Goal: Information Seeking & Learning: Learn about a topic

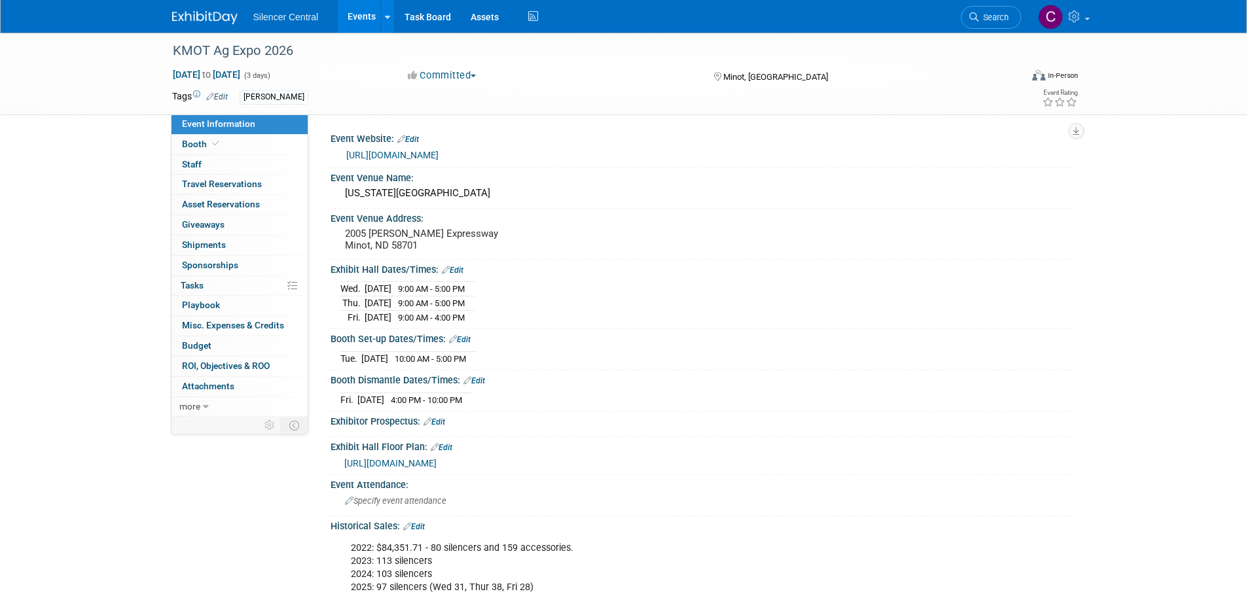
click at [219, 20] on img at bounding box center [204, 17] width 65 height 13
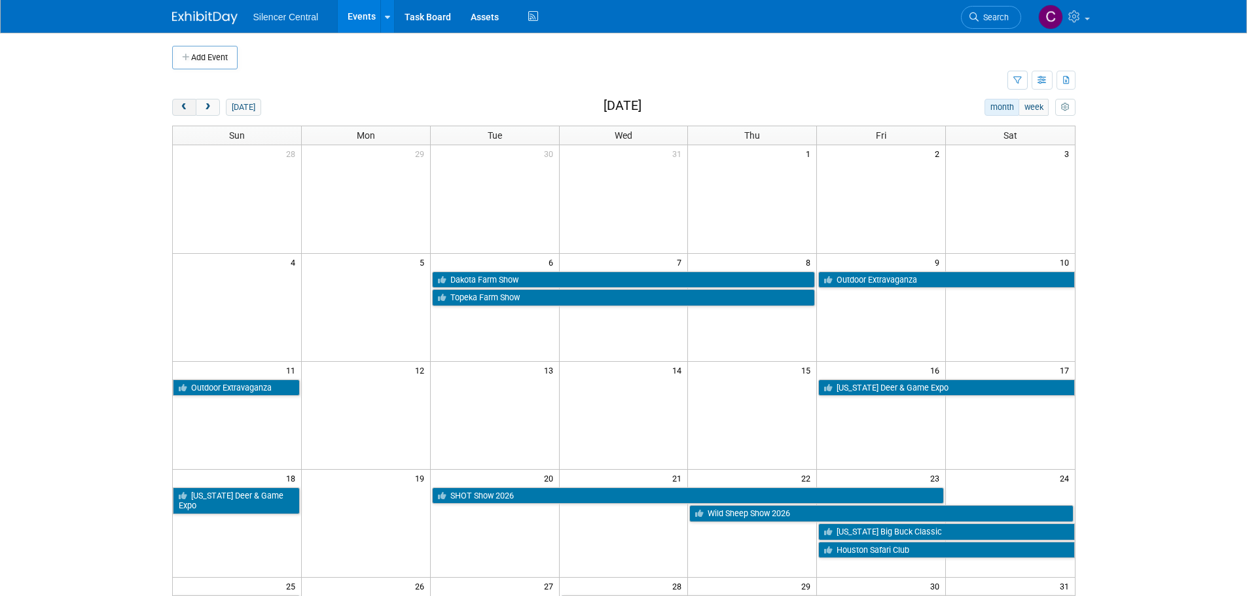
click at [181, 103] on span "prev" at bounding box center [184, 107] width 10 height 9
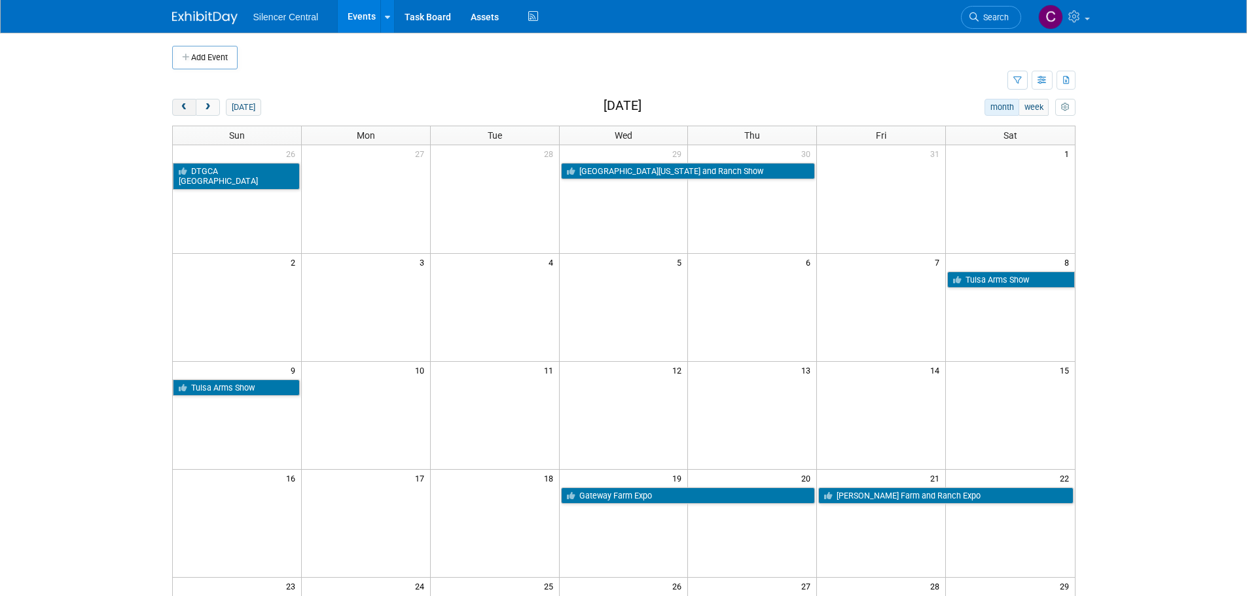
click at [185, 106] on span "prev" at bounding box center [184, 107] width 10 height 9
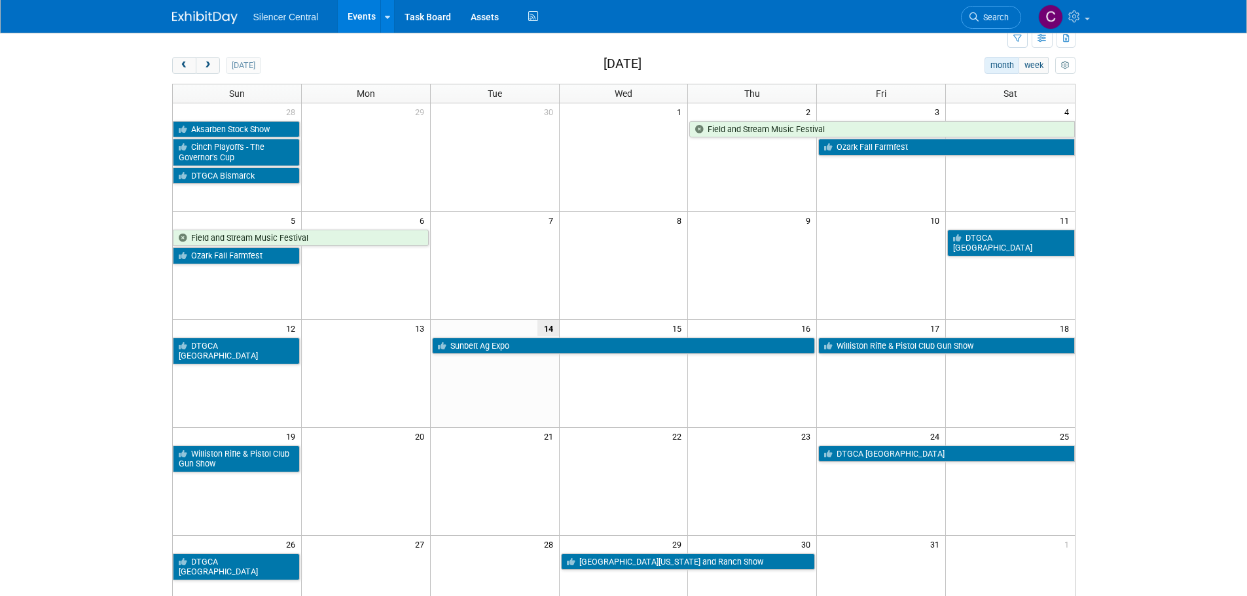
scroll to position [65, 0]
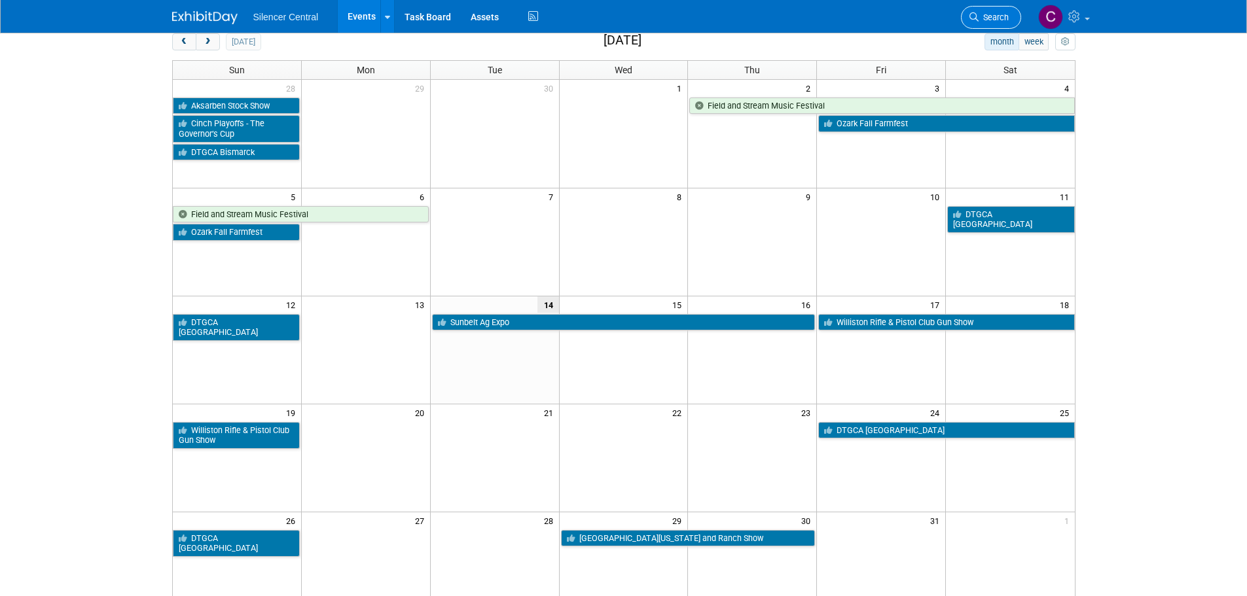
click at [975, 16] on icon at bounding box center [973, 16] width 9 height 9
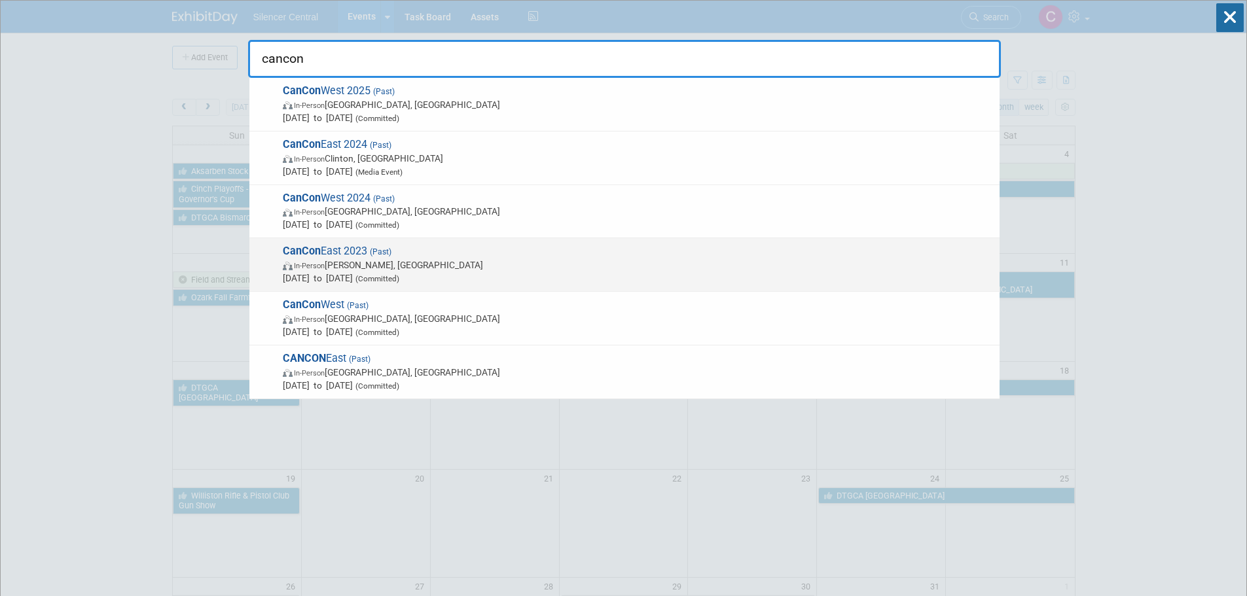
type input "cancon"
click at [487, 270] on span "In-Person Fleming, GA" at bounding box center [638, 265] width 710 height 13
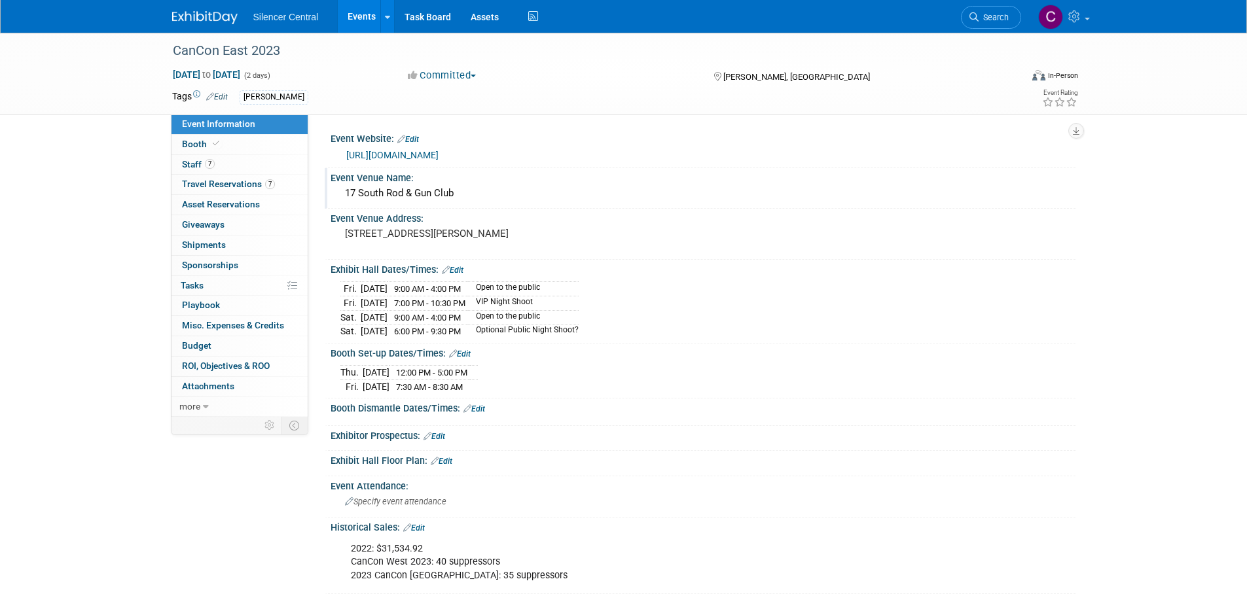
click at [488, 187] on div "17 South Rod & Gun Club" at bounding box center [702, 193] width 725 height 20
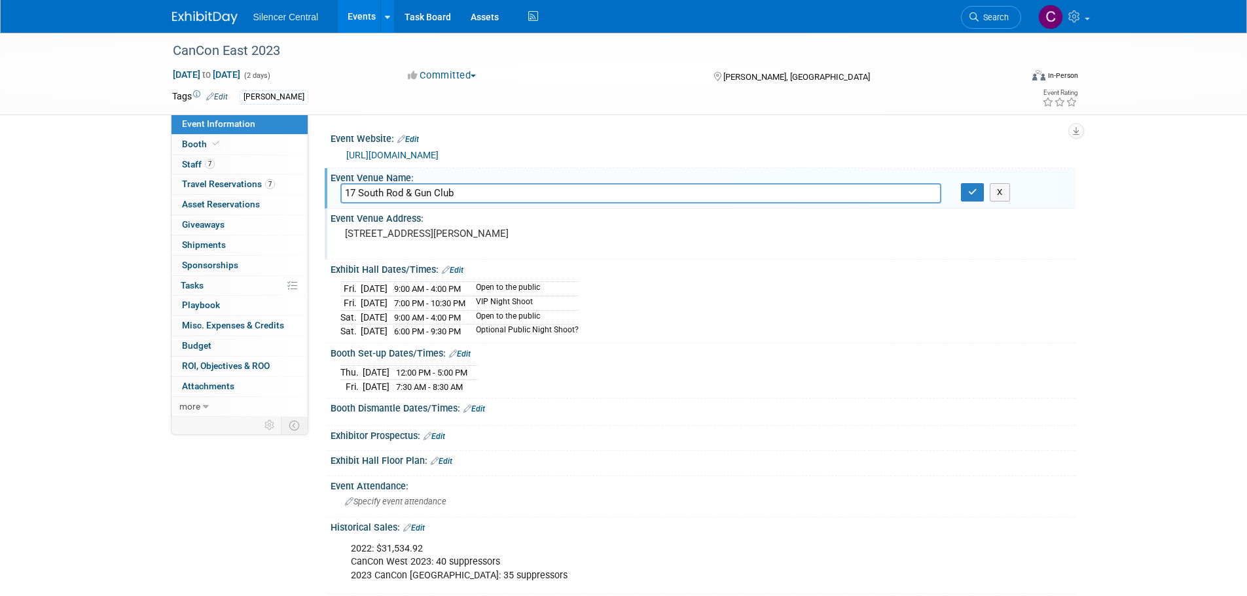
drag, startPoint x: 488, startPoint y: 187, endPoint x: 403, endPoint y: 211, distance: 89.1
click at [242, 208] on div "Event Information Event Info Booth Booth 7 Staff 7 Staff 7 Travel Reservations …" at bounding box center [623, 457] width 923 height 848
click at [973, 193] on icon "button" at bounding box center [972, 192] width 9 height 9
